Goal: Task Accomplishment & Management: Use online tool/utility

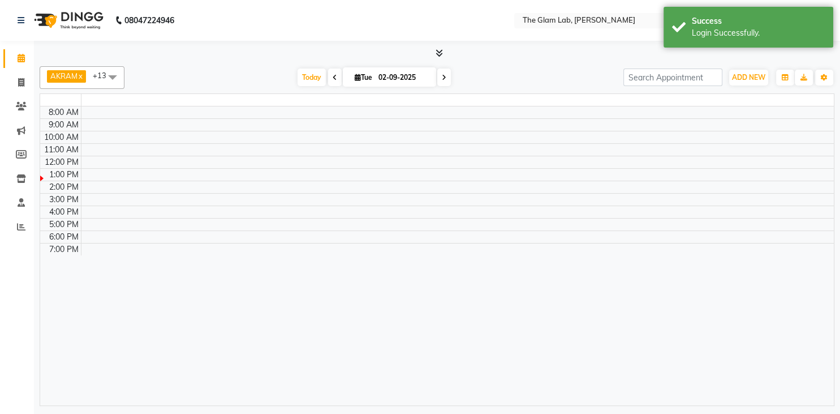
select select "en"
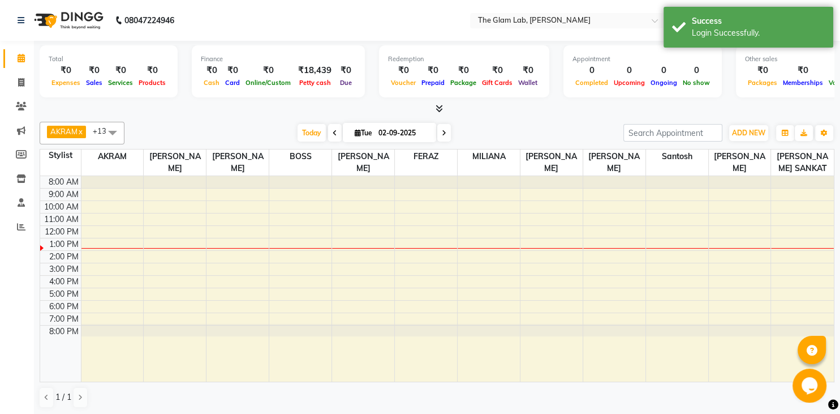
click at [333, 131] on icon at bounding box center [335, 133] width 5 height 7
type input "[DATE]"
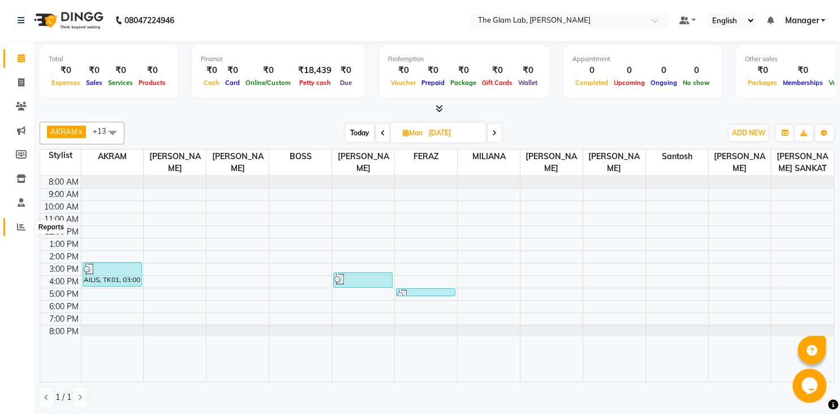
click at [17, 223] on icon at bounding box center [21, 226] width 8 height 8
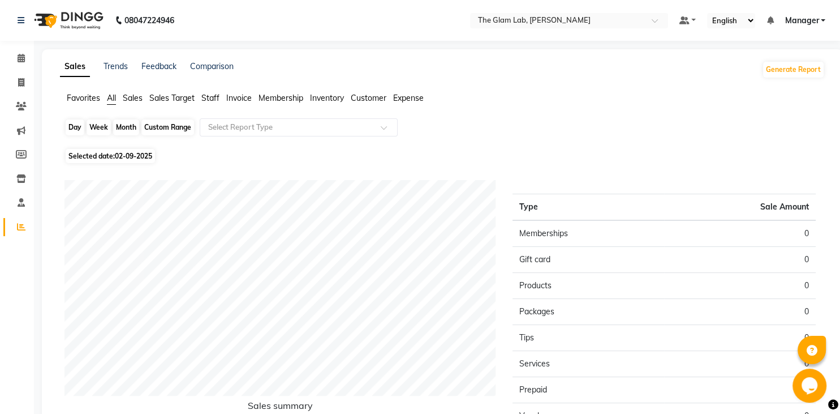
click at [75, 128] on div "Day" at bounding box center [75, 127] width 19 height 16
select select "9"
select select "2025"
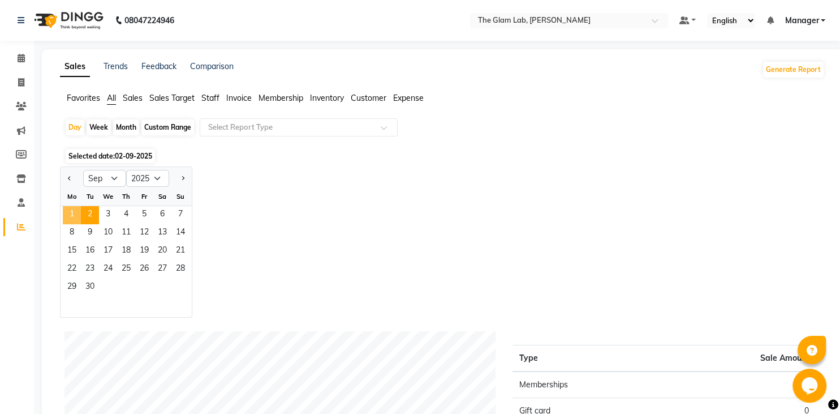
click at [78, 214] on span "1" at bounding box center [72, 215] width 18 height 18
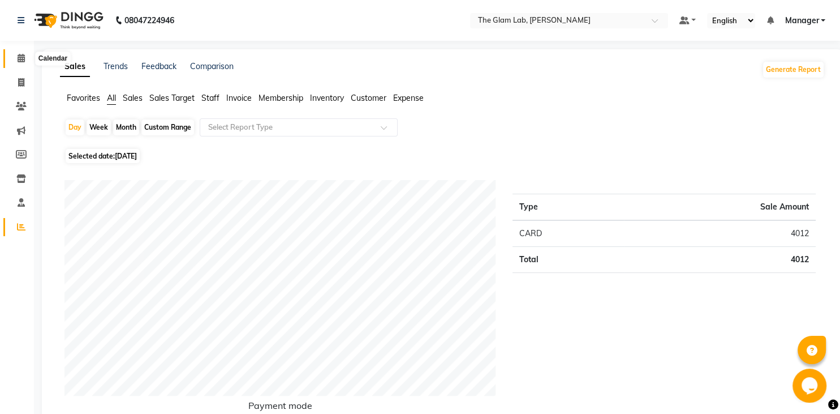
click at [18, 60] on icon at bounding box center [21, 58] width 7 height 8
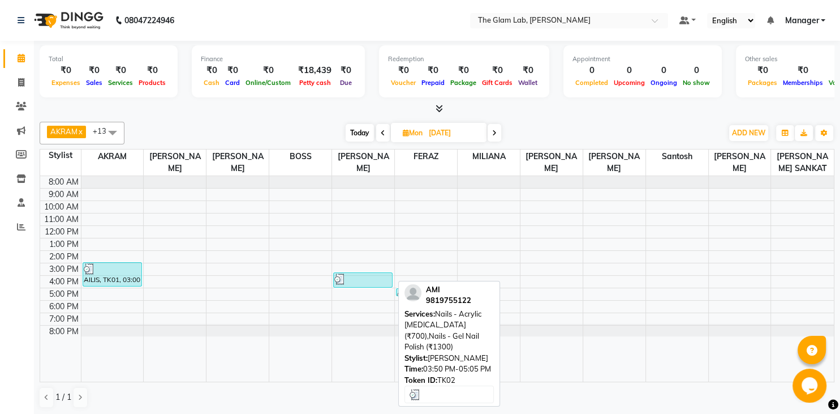
click at [376, 275] on div at bounding box center [362, 278] width 57 height 11
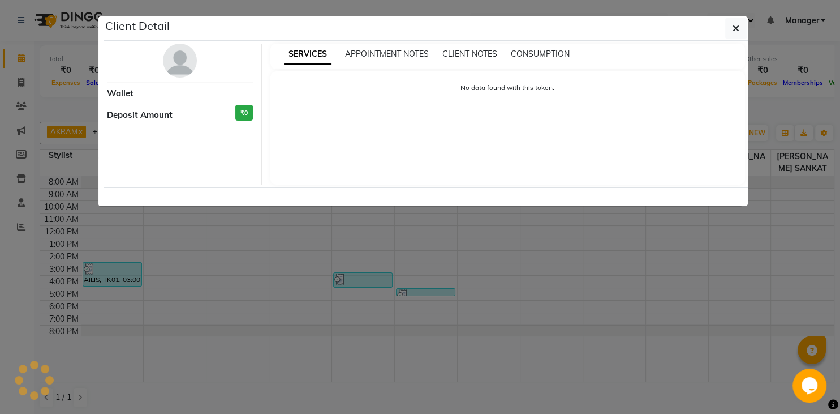
select select "3"
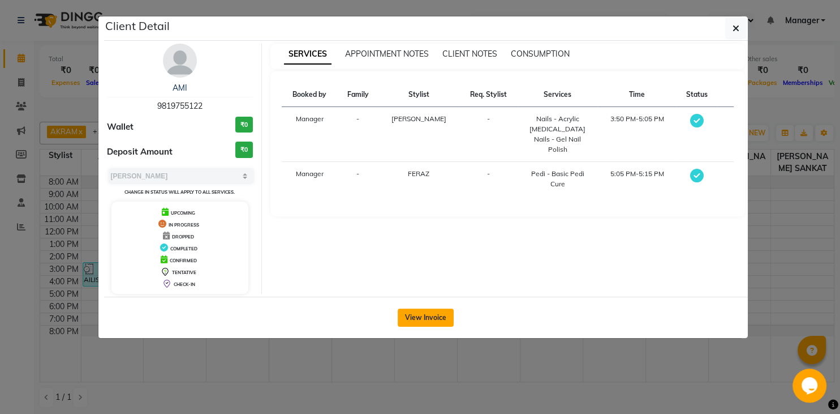
click at [429, 308] on button "View Invoice" at bounding box center [426, 317] width 56 height 18
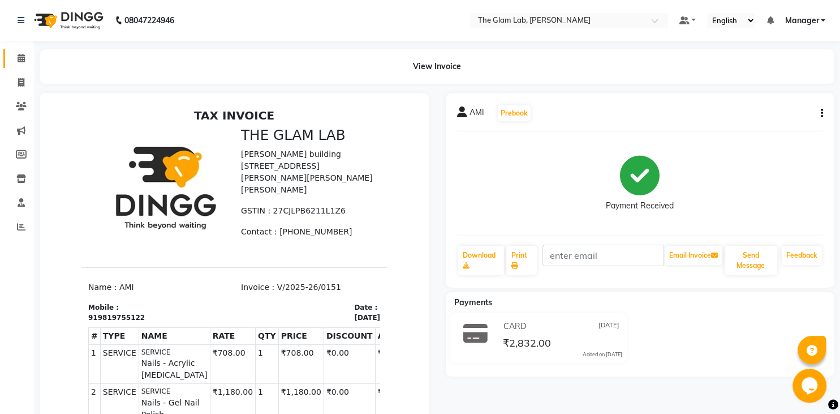
scroll to position [44, 0]
